Goal: Information Seeking & Learning: Learn about a topic

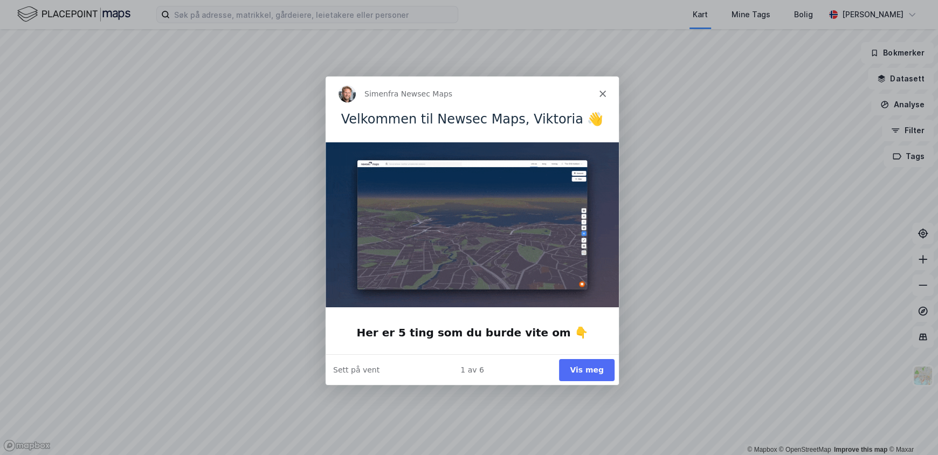
click at [591, 372] on button "Vis meg" at bounding box center [586, 369] width 56 height 22
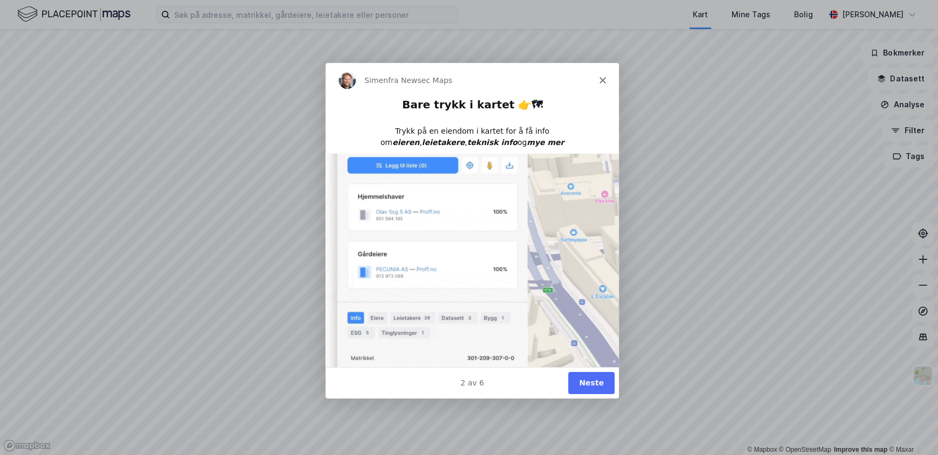
click at [588, 385] on button "Neste" at bounding box center [591, 382] width 46 height 22
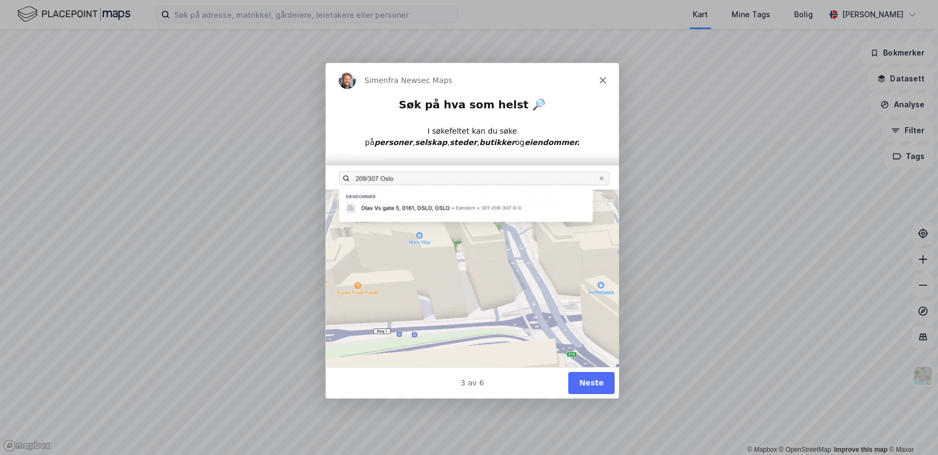
click at [585, 384] on button "Neste" at bounding box center [591, 382] width 46 height 22
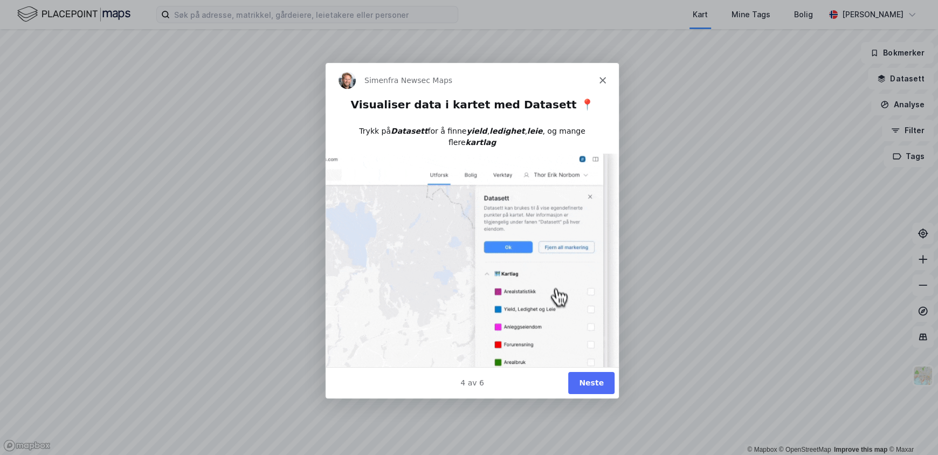
click at [585, 384] on button "Neste" at bounding box center [591, 382] width 46 height 22
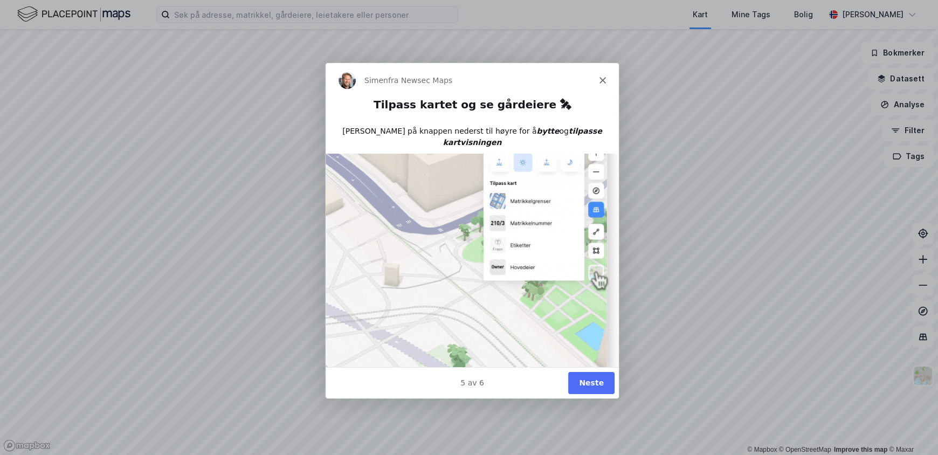
click at [585, 384] on button "Neste" at bounding box center [591, 382] width 46 height 22
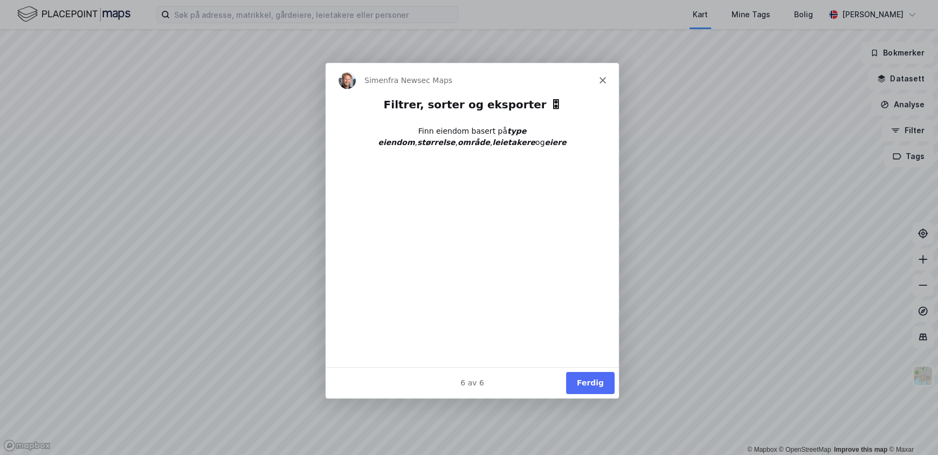
click at [601, 381] on button "Ferdig" at bounding box center [589, 382] width 49 height 22
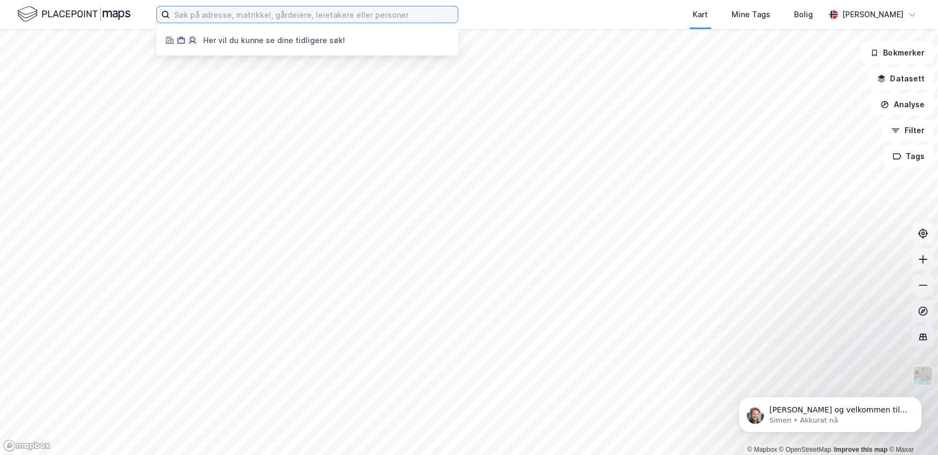
click at [384, 10] on input at bounding box center [314, 14] width 288 height 16
click at [340, 15] on input at bounding box center [314, 14] width 288 height 16
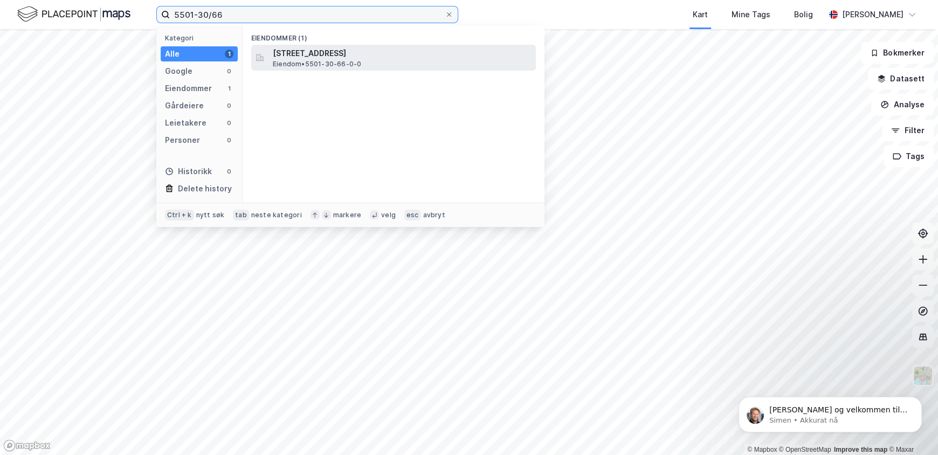
type input "5501-30/66"
click at [398, 58] on span "[STREET_ADDRESS]" at bounding box center [402, 53] width 259 height 13
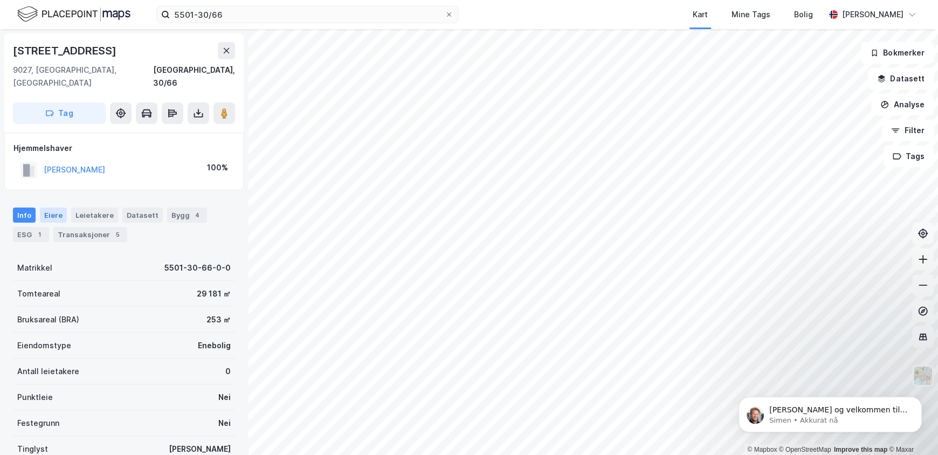
click at [54, 208] on div "Eiere" at bounding box center [53, 215] width 27 height 15
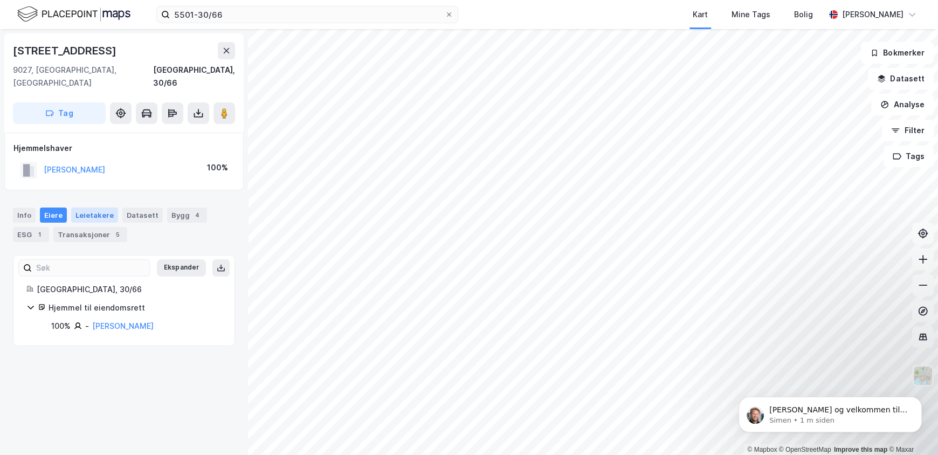
click at [106, 208] on div "Leietakere" at bounding box center [94, 215] width 47 height 15
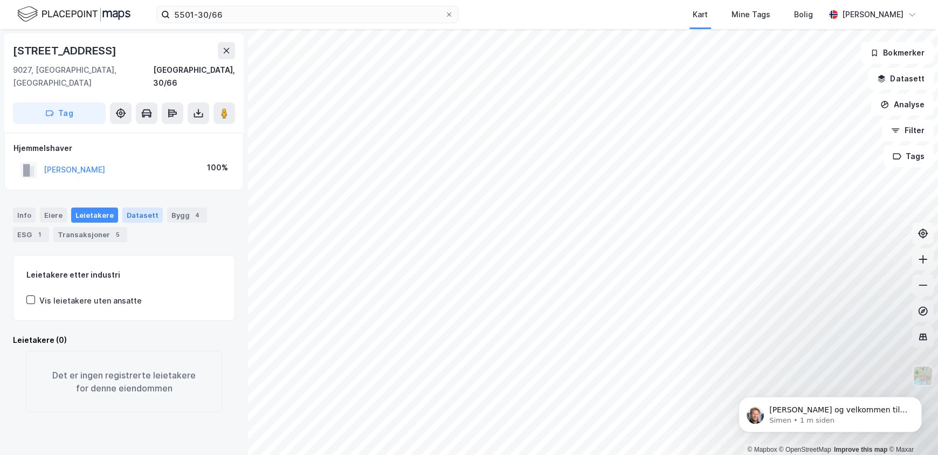
click at [142, 208] on div "Datasett" at bounding box center [142, 215] width 40 height 15
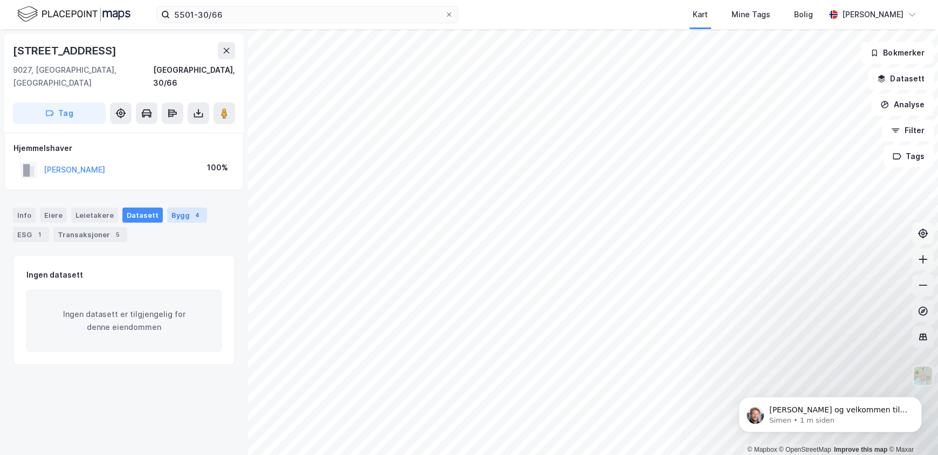
click at [171, 208] on div "Bygg 4" at bounding box center [187, 215] width 40 height 15
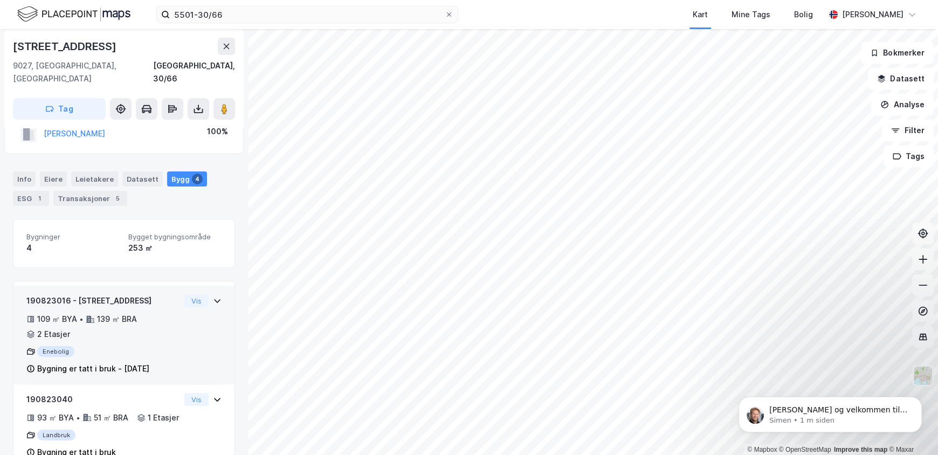
scroll to position [53, 0]
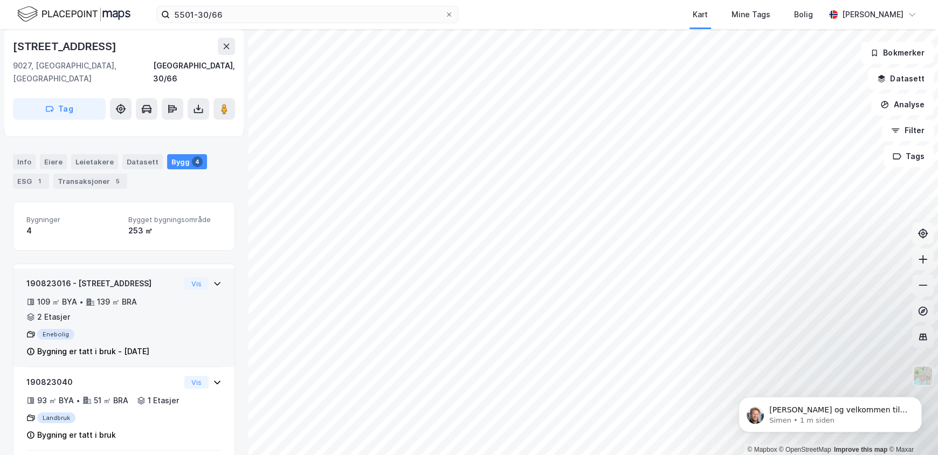
click at [153, 302] on div "109 ㎡ BYA • 139 ㎡ BRA • 2 Etasjer" at bounding box center [103, 309] width 154 height 28
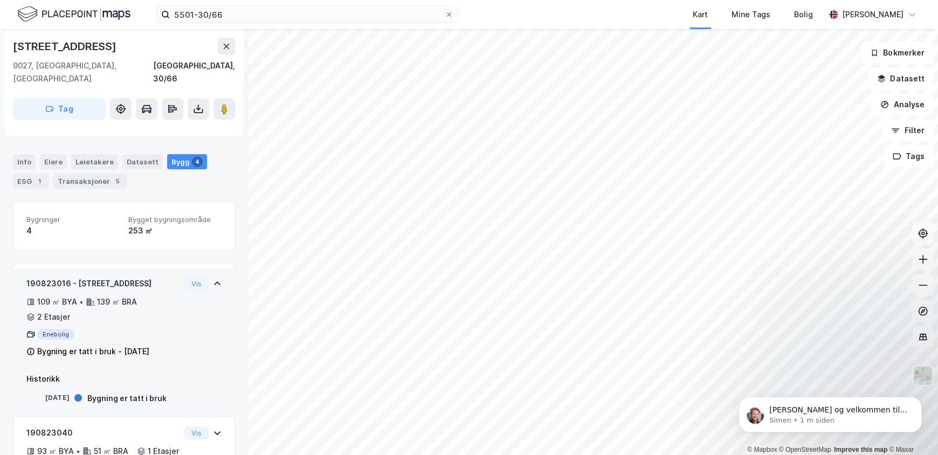
click at [153, 302] on div "109 ㎡ BYA • 139 ㎡ BRA • 2 Etasjer" at bounding box center [103, 309] width 154 height 28
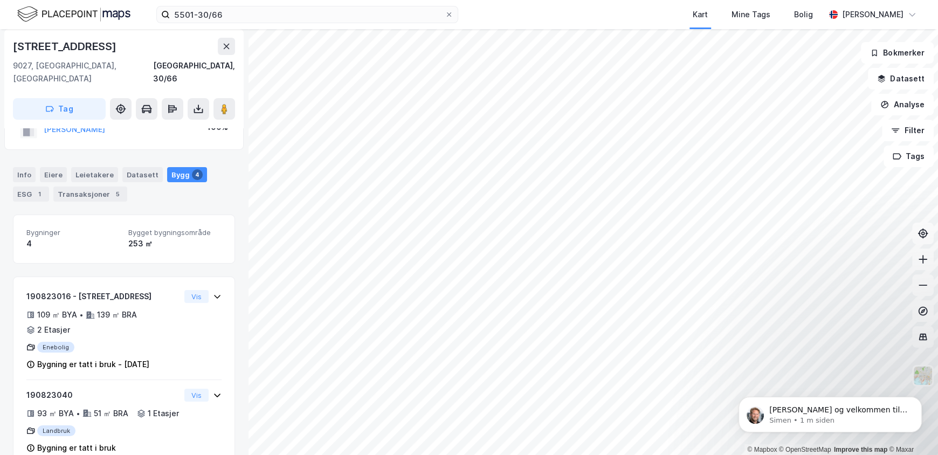
scroll to position [16, 0]
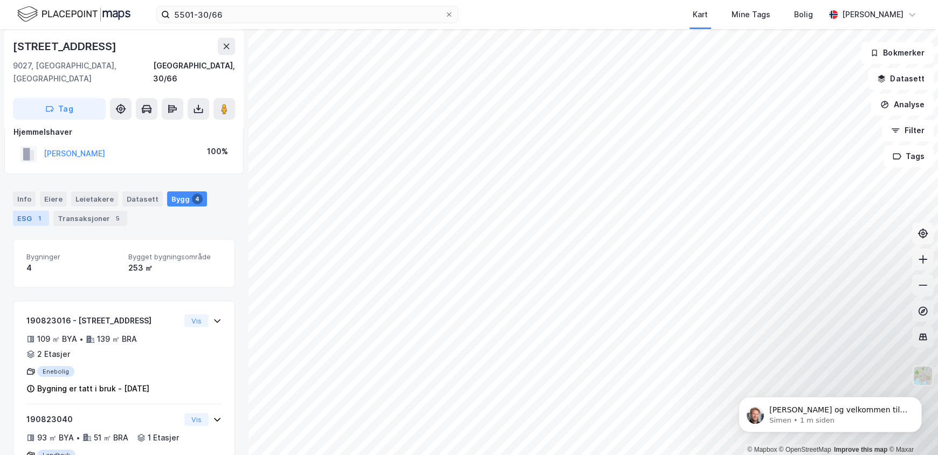
click at [20, 211] on div "ESG 1" at bounding box center [31, 218] width 36 height 15
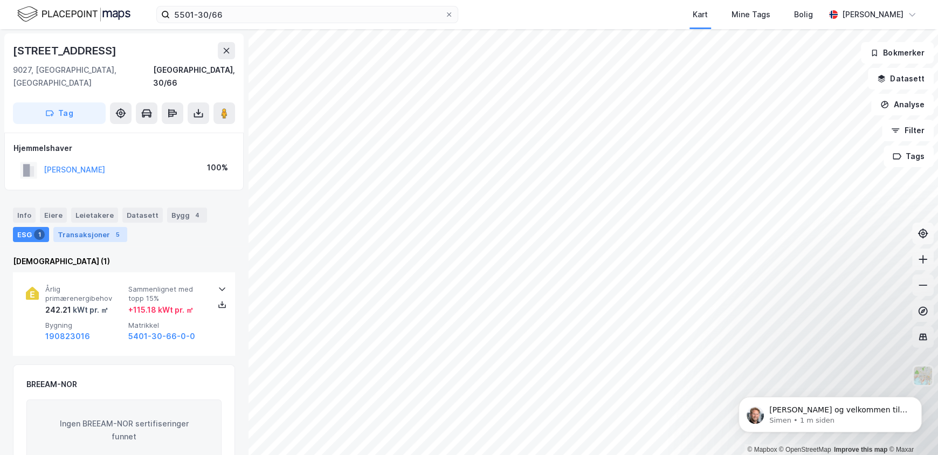
click at [68, 227] on div "Transaksjoner 5" at bounding box center [90, 234] width 74 height 15
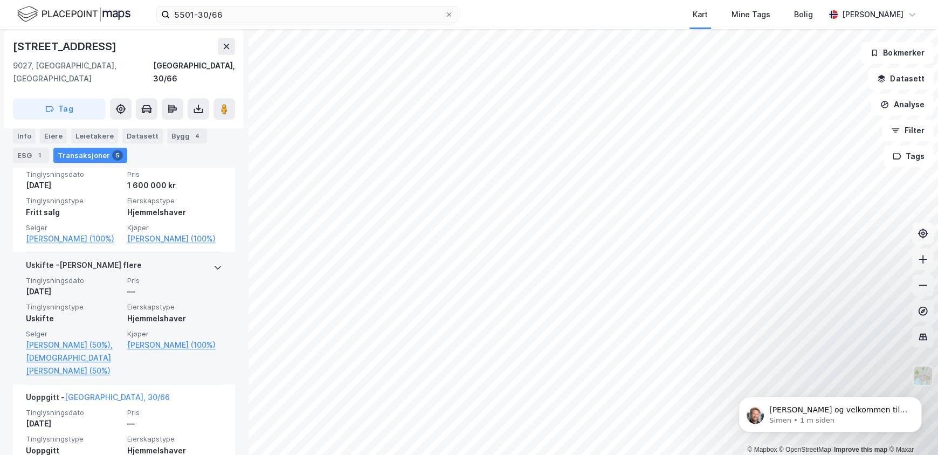
scroll to position [485, 0]
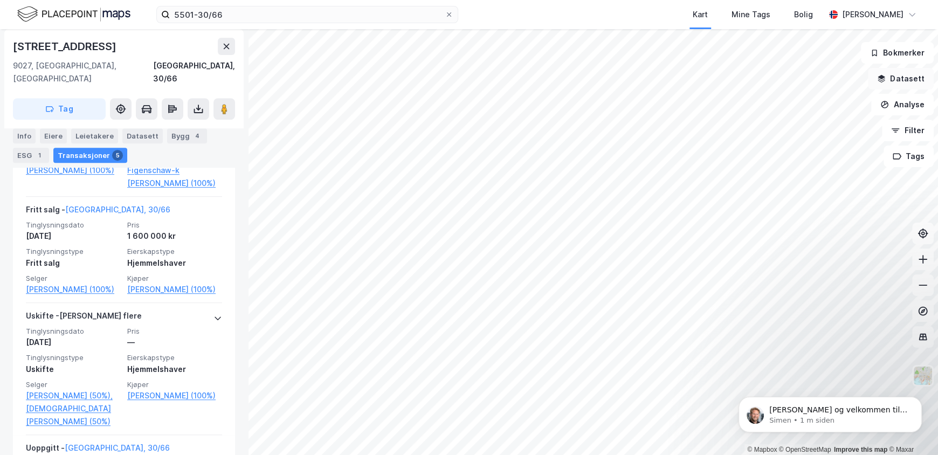
click at [907, 76] on button "Datasett" at bounding box center [901, 79] width 66 height 22
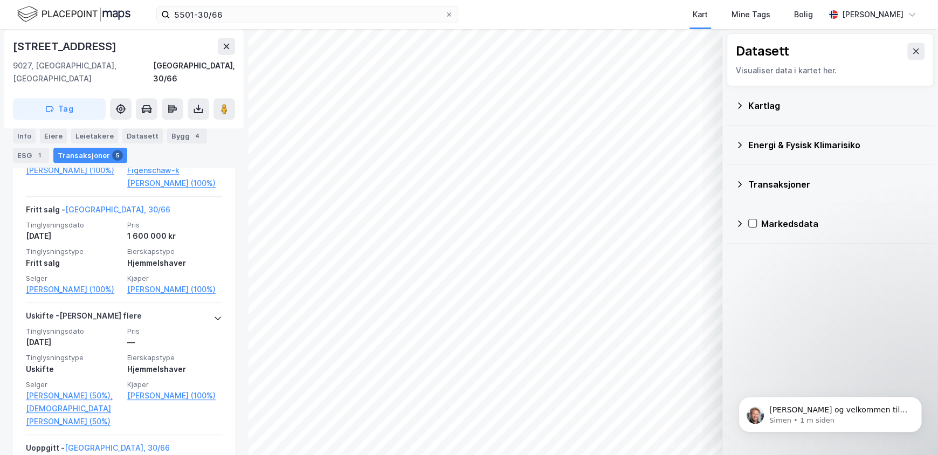
click at [817, 108] on div "Kartlag" at bounding box center [836, 105] width 177 height 13
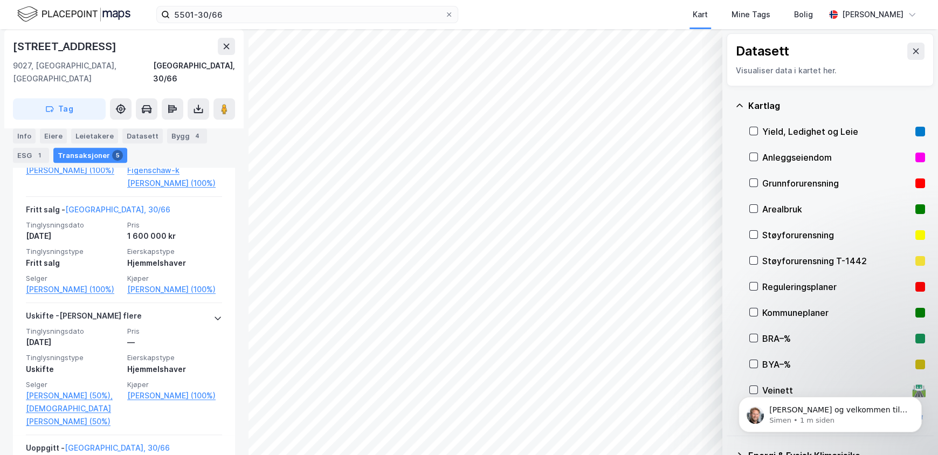
click at [790, 286] on div "Reguleringsplaner" at bounding box center [836, 286] width 149 height 13
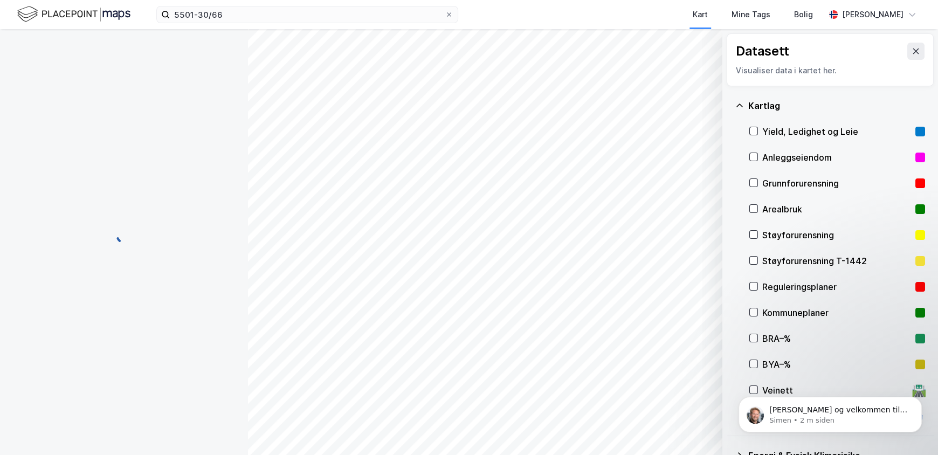
scroll to position [10, 0]
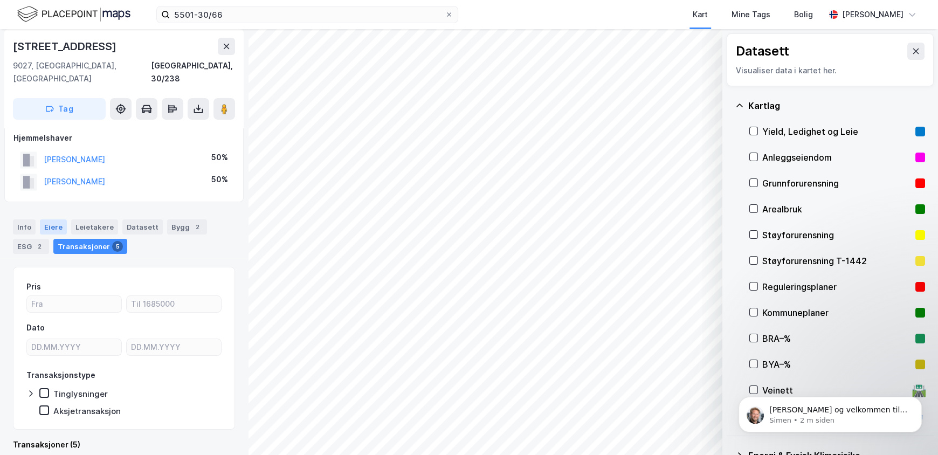
click at [44, 219] on div "Eiere" at bounding box center [53, 226] width 27 height 15
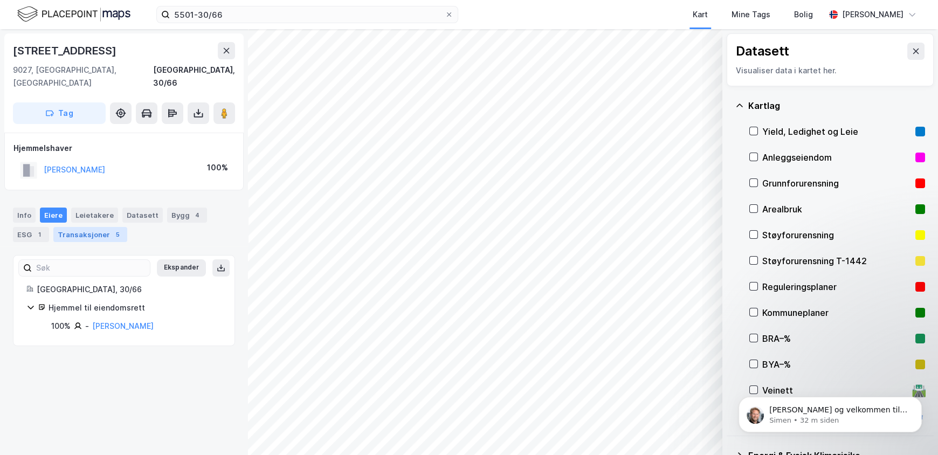
click at [101, 227] on div "Transaksjoner 5" at bounding box center [90, 234] width 74 height 15
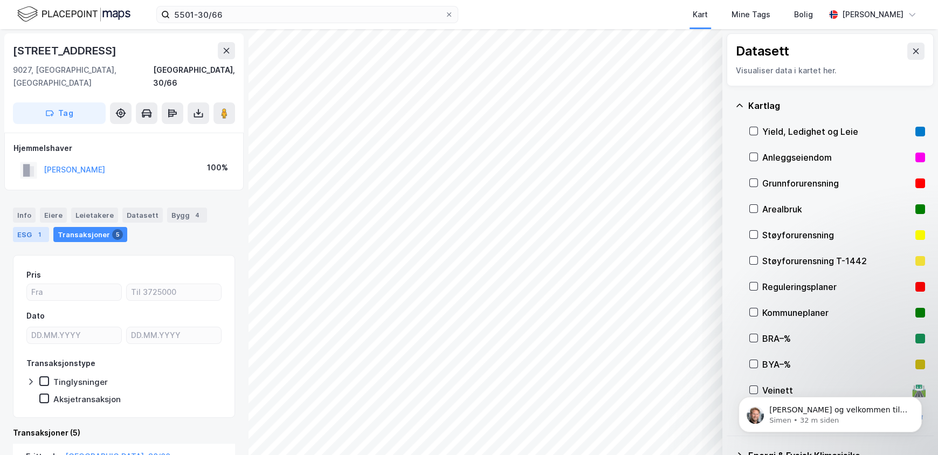
click at [29, 227] on div "ESG 1" at bounding box center [31, 234] width 36 height 15
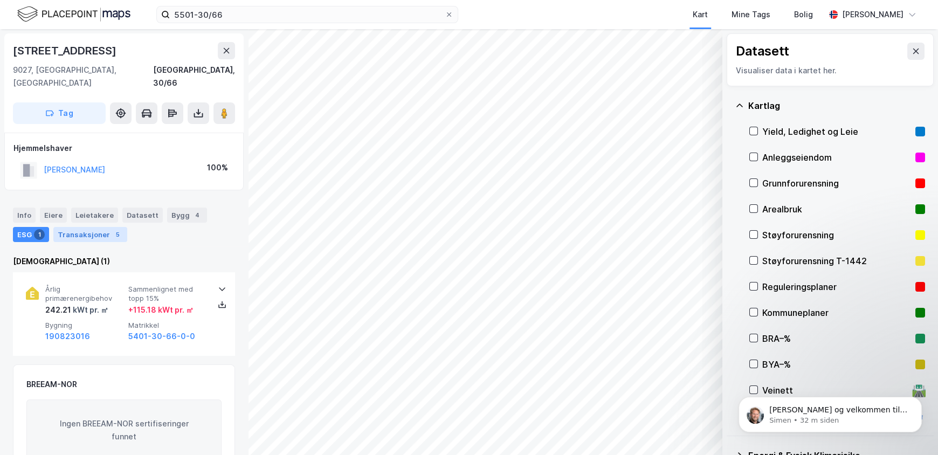
click at [66, 227] on div "Transaksjoner 5" at bounding box center [90, 234] width 74 height 15
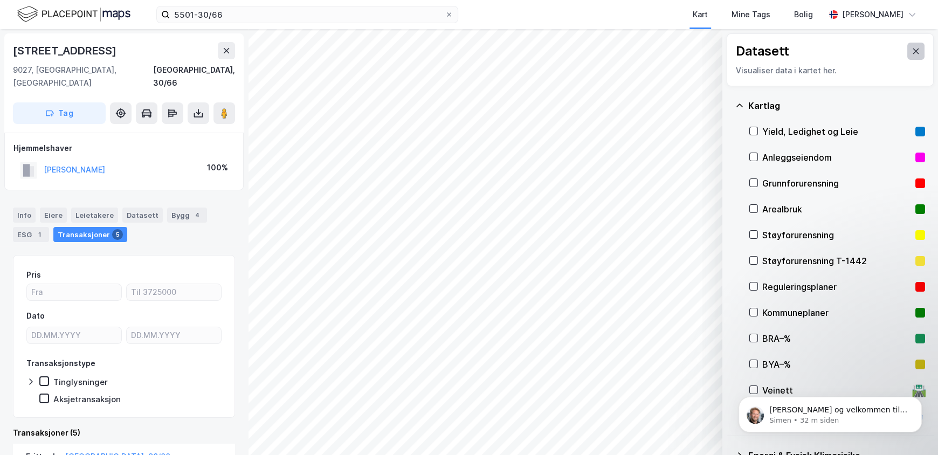
click at [914, 50] on button at bounding box center [915, 51] width 17 height 17
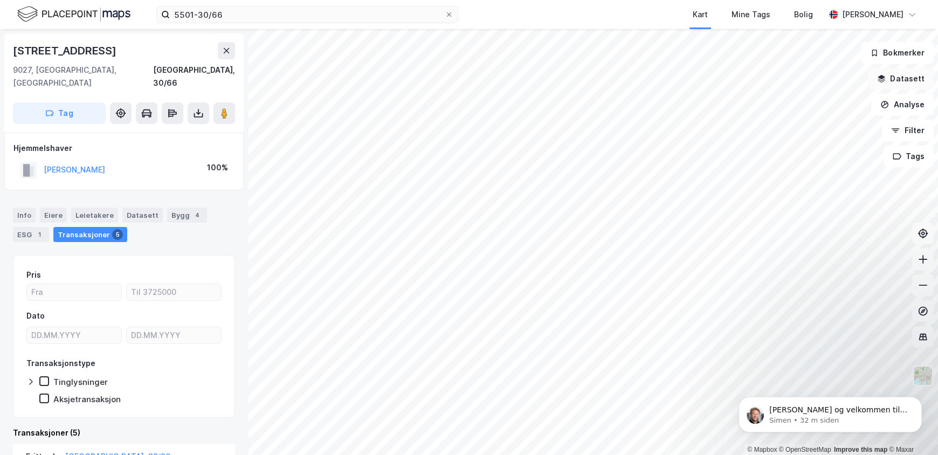
click at [903, 75] on button "Datasett" at bounding box center [901, 79] width 66 height 22
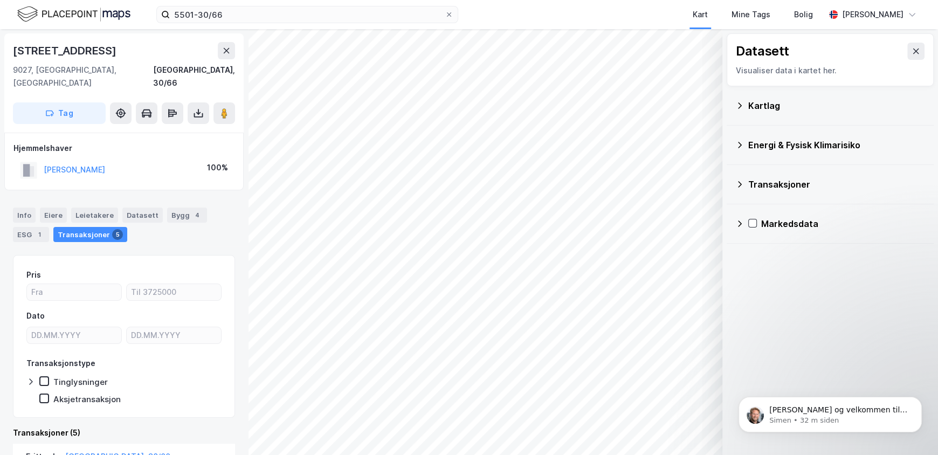
click at [782, 222] on div "Markedsdata" at bounding box center [843, 223] width 164 height 13
click at [907, 56] on button at bounding box center [915, 51] width 17 height 17
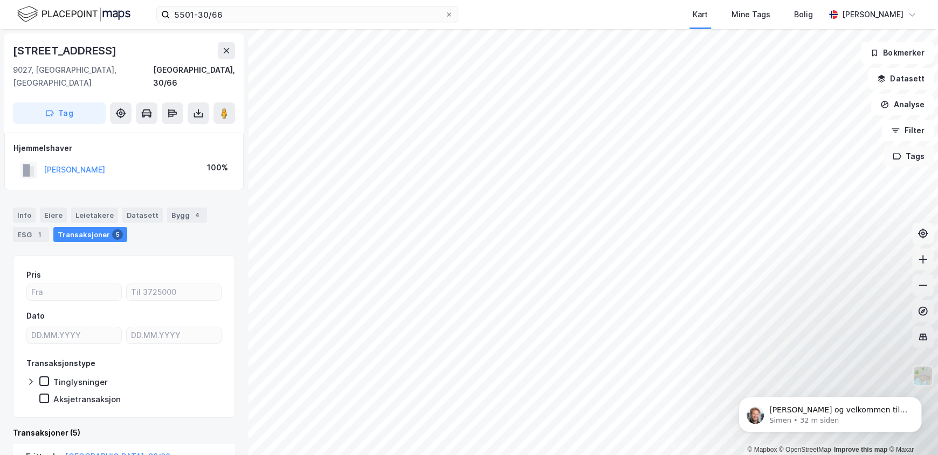
drag, startPoint x: 904, startPoint y: 132, endPoint x: 905, endPoint y: 151, distance: 19.4
click at [905, 151] on div "Bokmerker Datasett Analyse Filter Tags" at bounding box center [897, 104] width 73 height 125
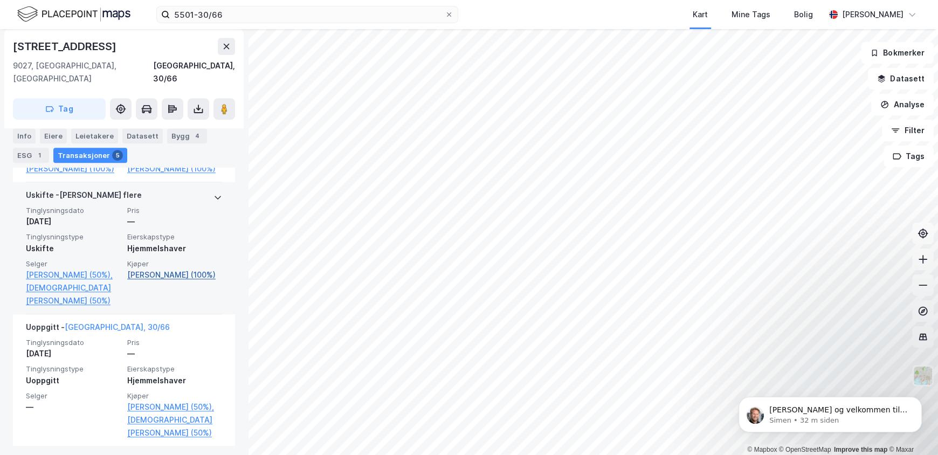
scroll to position [635, 0]
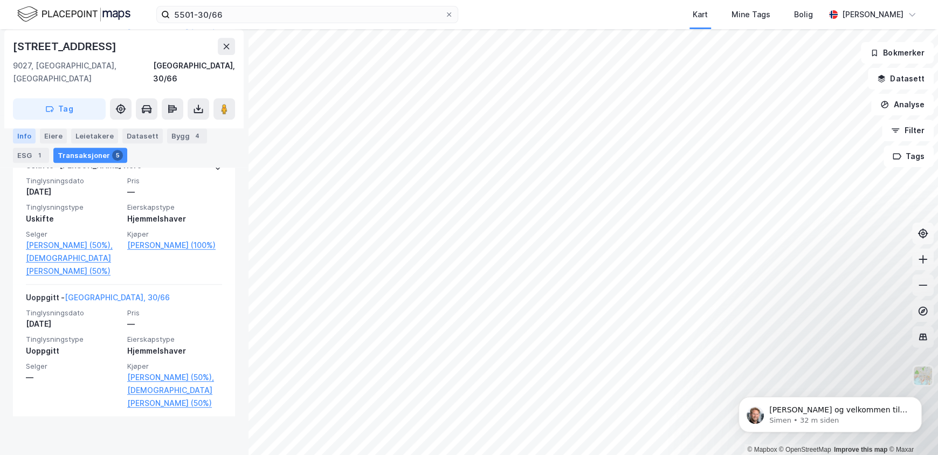
click at [23, 133] on div "Info" at bounding box center [24, 135] width 23 height 15
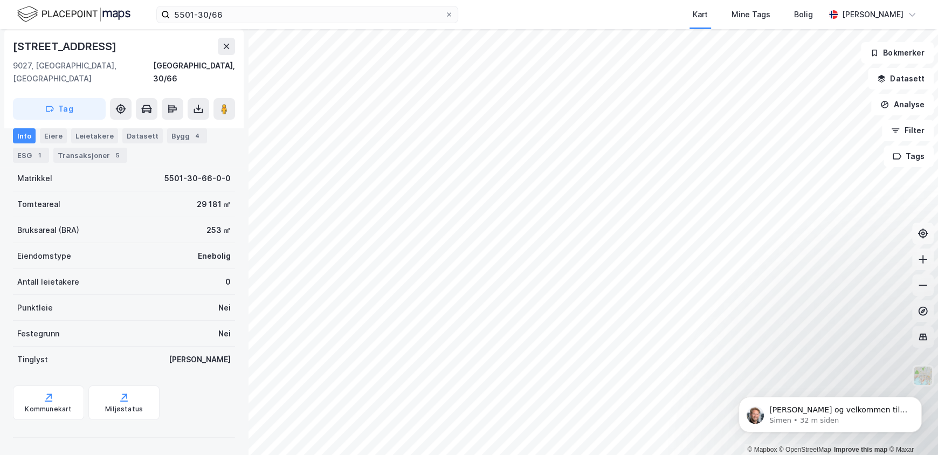
scroll to position [76, 0]
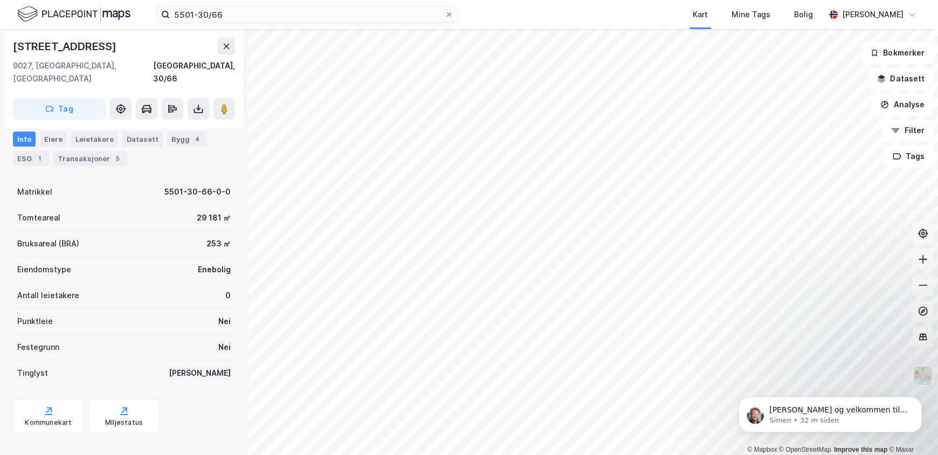
click at [82, 364] on div "Tinglyst Ja" at bounding box center [124, 373] width 222 height 26
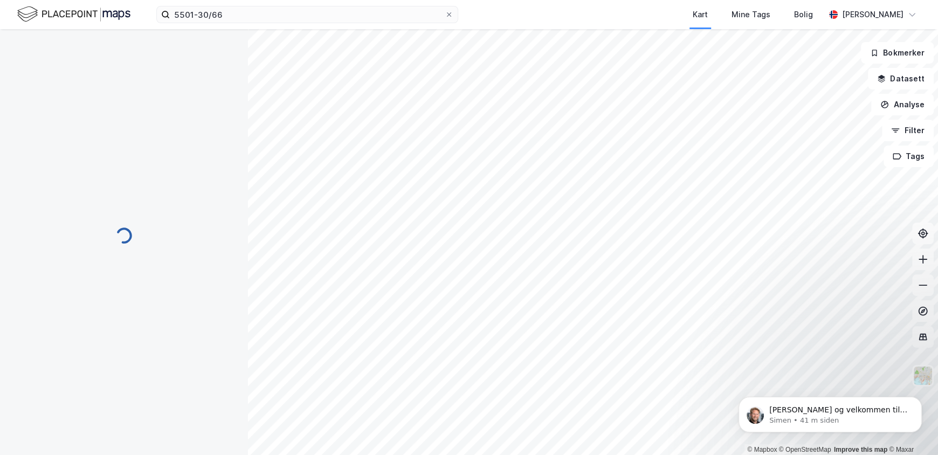
scroll to position [76, 0]
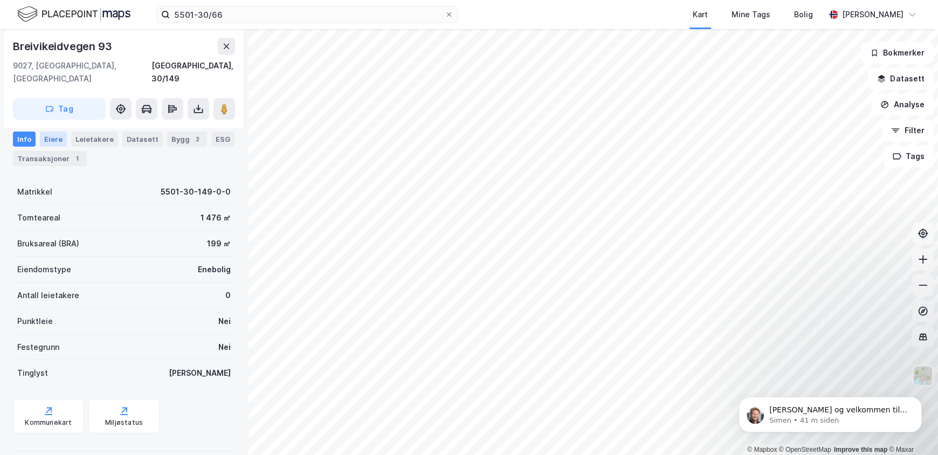
click at [53, 134] on div "Eiere" at bounding box center [53, 139] width 27 height 15
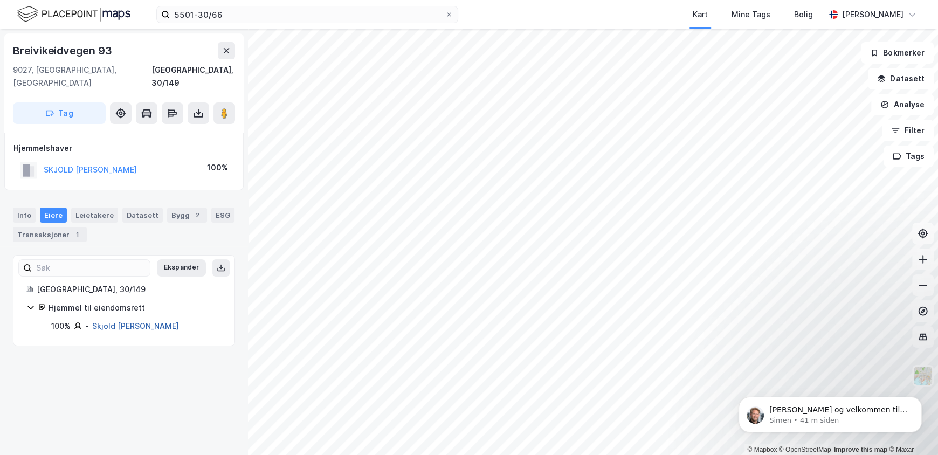
click at [95, 321] on link "Skjold [PERSON_NAME]" at bounding box center [135, 325] width 87 height 9
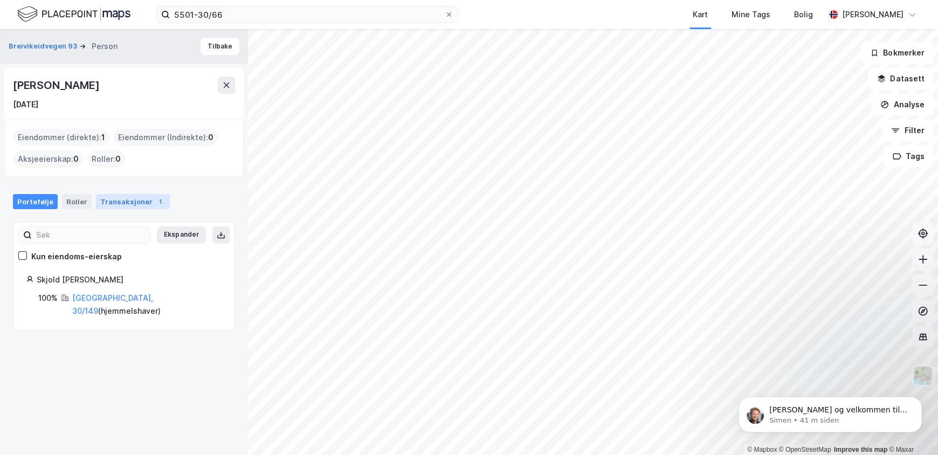
click at [114, 204] on div "Transaksjoner 1" at bounding box center [133, 201] width 74 height 15
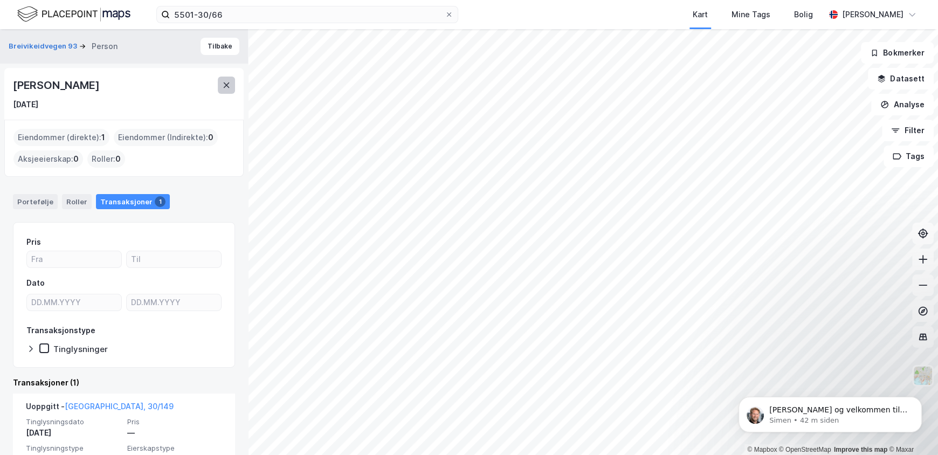
click at [225, 85] on icon at bounding box center [226, 85] width 9 height 9
